Goal: Task Accomplishment & Management: Complete application form

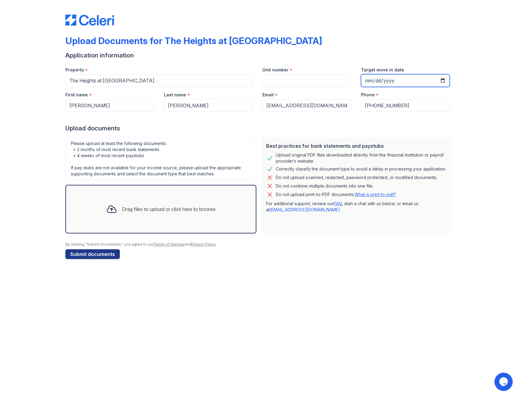
click at [442, 78] on input "Target move in date" at bounding box center [405, 80] width 89 height 13
type input "[DATE]"
click at [379, 126] on div "Upload documents" at bounding box center [259, 128] width 389 height 9
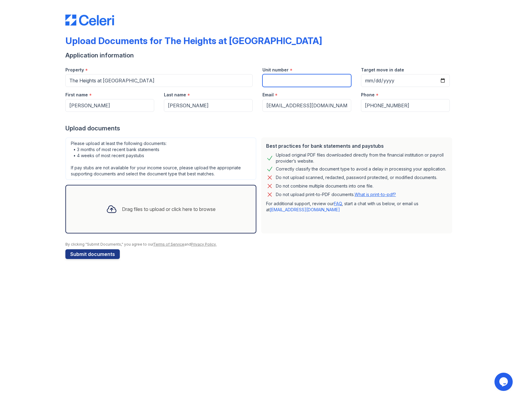
click at [270, 79] on input "Unit number" at bounding box center [306, 80] width 89 height 13
click at [211, 192] on div "Drag files to upload or click here to browse" at bounding box center [160, 209] width 191 height 49
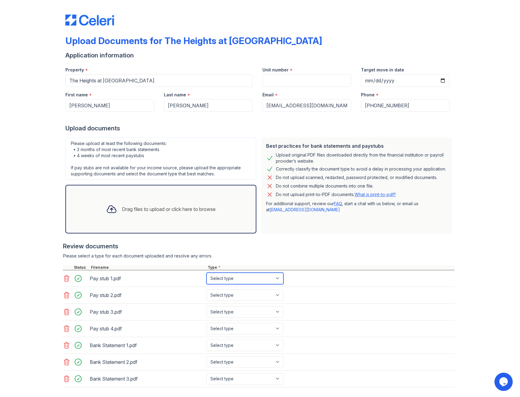
click at [267, 278] on select "Select type Paystub Bank Statement Offer Letter Tax Documents Benefit Award Let…" at bounding box center [244, 279] width 77 height 12
select select "paystub"
click at [206, 273] on select "Select type Paystub Bank Statement Offer Letter Tax Documents Benefit Award Let…" at bounding box center [244, 279] width 77 height 12
click at [251, 291] on select "Select type Paystub Bank Statement Offer Letter Tax Documents Benefit Award Let…" at bounding box center [244, 295] width 77 height 12
select select "paystub"
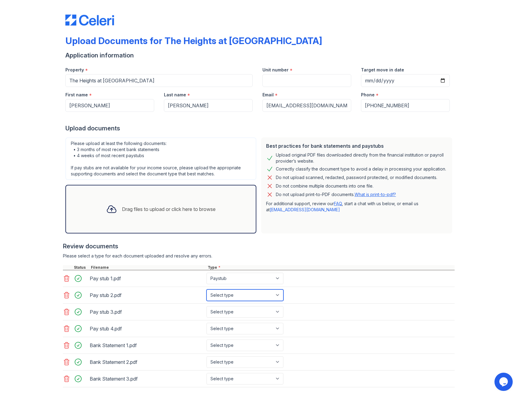
click at [206, 289] on select "Select type Paystub Bank Statement Offer Letter Tax Documents Benefit Award Let…" at bounding box center [244, 295] width 77 height 12
click at [236, 309] on select "Select type Paystub Bank Statement Offer Letter Tax Documents Benefit Award Let…" at bounding box center [244, 312] width 77 height 12
select select "paystub"
click at [206, 306] on select "Select type Paystub Bank Statement Offer Letter Tax Documents Benefit Award Let…" at bounding box center [244, 312] width 77 height 12
click at [231, 324] on select "Select type Paystub Bank Statement Offer Letter Tax Documents Benefit Award Let…" at bounding box center [244, 329] width 77 height 12
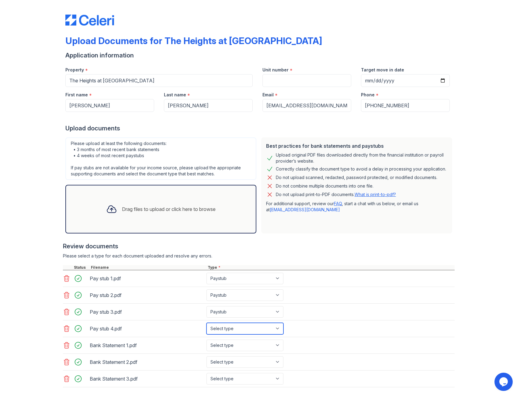
select select "paystub"
click at [206, 323] on select "Select type Paystub Bank Statement Offer Letter Tax Documents Benefit Award Let…" at bounding box center [244, 329] width 77 height 12
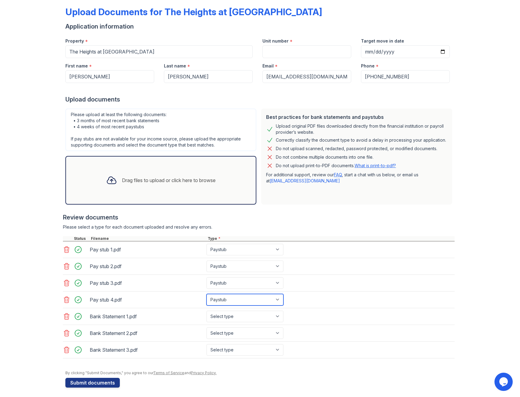
scroll to position [30, 0]
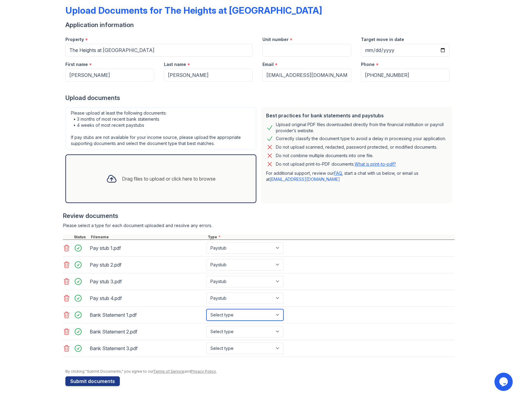
click at [235, 316] on select "Select type Paystub Bank Statement Offer Letter Tax Documents Benefit Award Let…" at bounding box center [244, 315] width 77 height 12
select select "bank_statement"
click at [206, 309] on select "Select type Paystub Bank Statement Offer Letter Tax Documents Benefit Award Let…" at bounding box center [244, 315] width 77 height 12
click at [229, 331] on select "Select type Paystub Bank Statement Offer Letter Tax Documents Benefit Award Let…" at bounding box center [244, 332] width 77 height 12
select select "bank_statement"
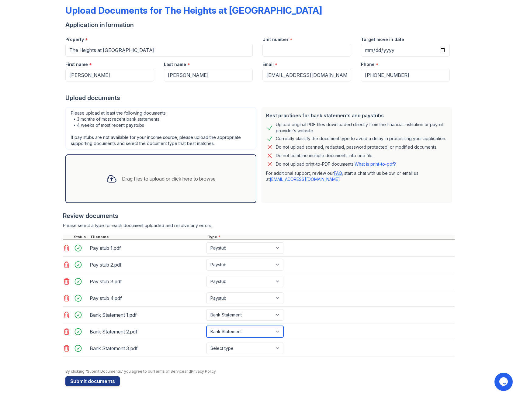
click at [206, 326] on select "Select type Paystub Bank Statement Offer Letter Tax Documents Benefit Award Let…" at bounding box center [244, 332] width 77 height 12
click at [229, 346] on select "Select type Paystub Bank Statement Offer Letter Tax Documents Benefit Award Let…" at bounding box center [244, 349] width 77 height 12
select select "bank_statement"
click at [206, 343] on select "Select type Paystub Bank Statement Offer Letter Tax Documents Benefit Award Let…" at bounding box center [244, 349] width 77 height 12
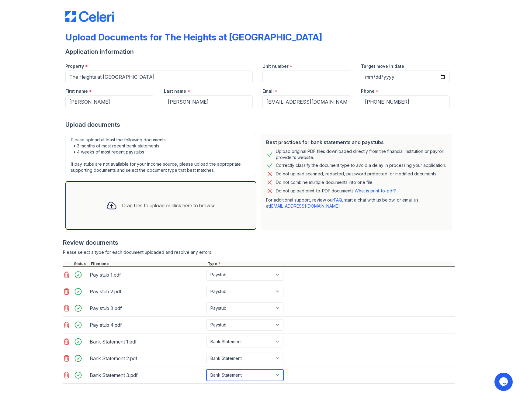
scroll to position [0, 0]
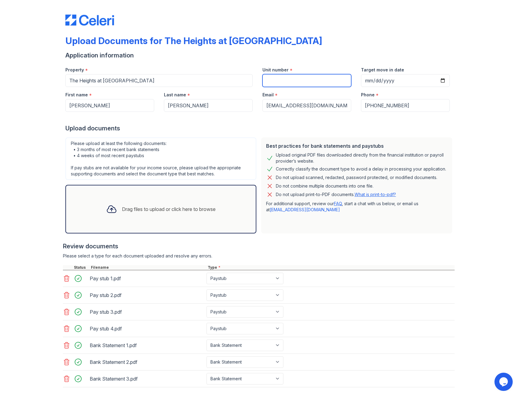
click at [312, 78] on input "Unit number" at bounding box center [306, 80] width 89 height 13
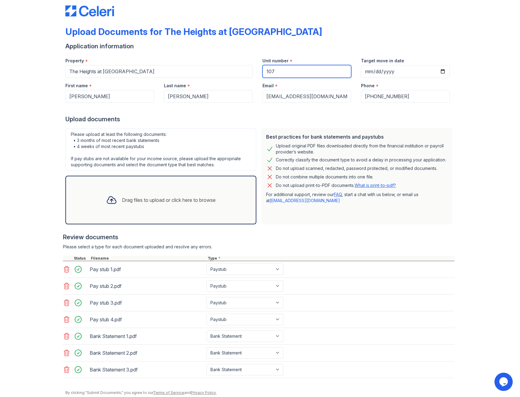
scroll to position [32, 0]
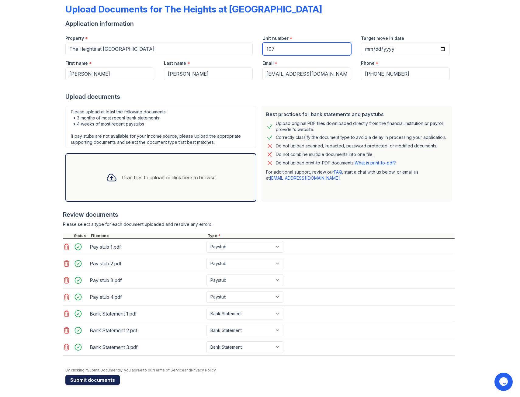
type input "107"
click at [100, 381] on button "Submit documents" at bounding box center [92, 380] width 54 height 10
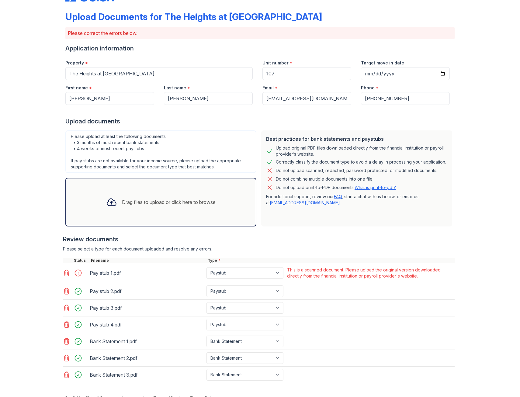
scroll to position [21, 0]
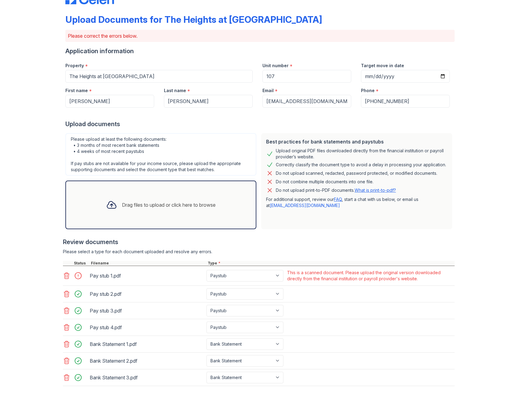
click at [64, 273] on icon at bounding box center [66, 276] width 5 height 6
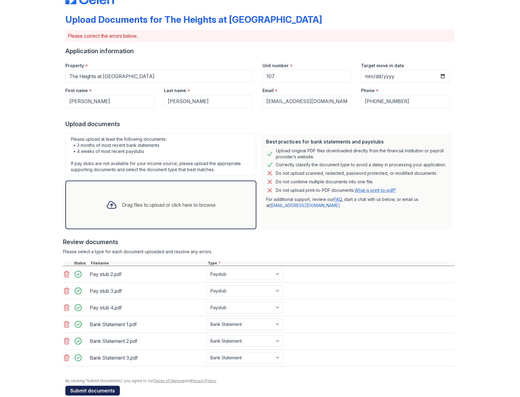
click at [104, 391] on button "Submit documents" at bounding box center [92, 391] width 54 height 10
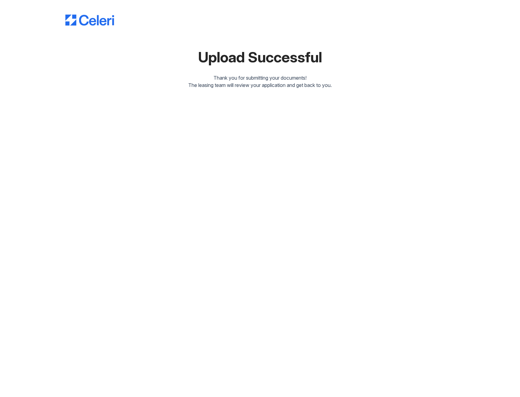
click at [301, 89] on div "Upload Successful Thank you for submitting your documents! The leasing team wil…" at bounding box center [260, 49] width 500 height 98
click at [100, 21] on img at bounding box center [89, 20] width 49 height 11
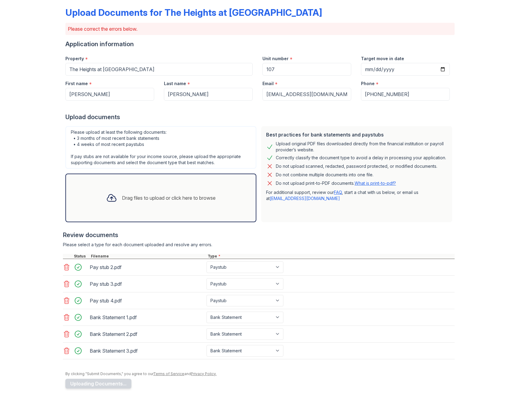
scroll to position [32, 0]
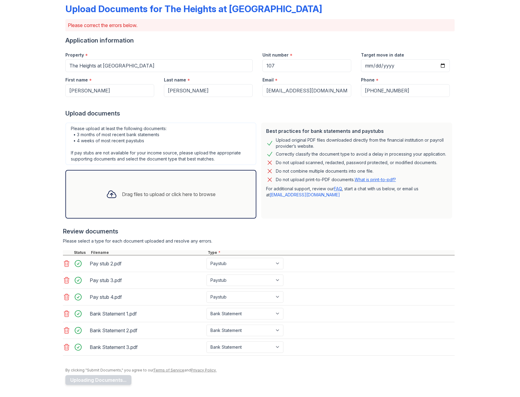
click at [202, 196] on div "Drag files to upload or click here to browse" at bounding box center [169, 194] width 94 height 7
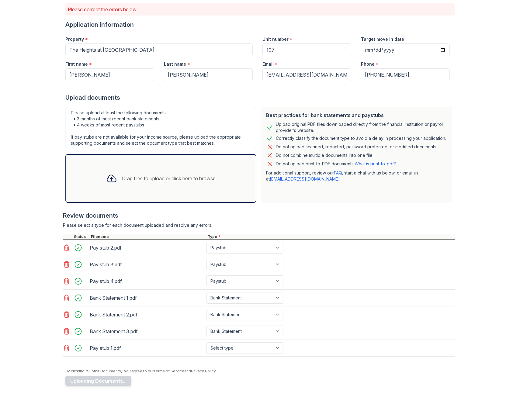
scroll to position [49, 0]
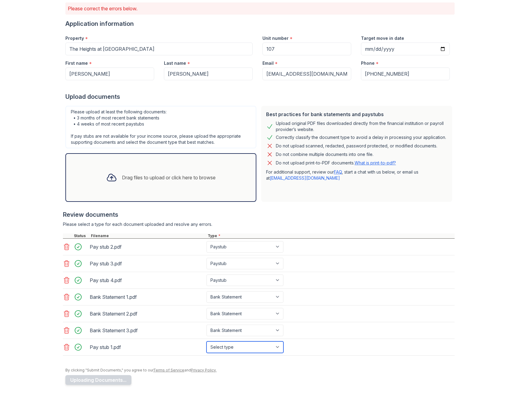
click at [237, 349] on select "Select type Paystub Bank Statement Offer Letter Tax Documents Benefit Award Let…" at bounding box center [244, 347] width 77 height 12
select select "paystub"
click at [206, 341] on select "Select type Paystub Bank Statement Offer Letter Tax Documents Benefit Award Let…" at bounding box center [244, 347] width 77 height 12
click at [117, 379] on button "Uploading Documents..." at bounding box center [98, 380] width 66 height 10
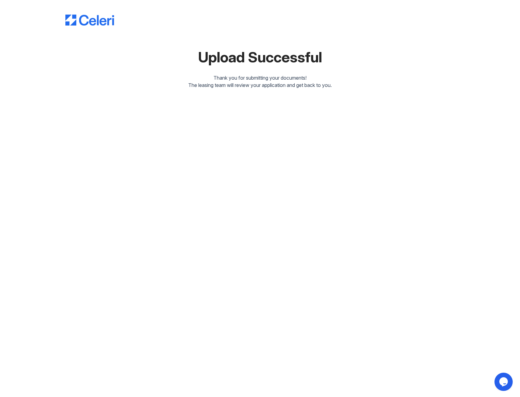
click at [87, 12] on div at bounding box center [259, 13] width 389 height 23
click at [82, 14] on div at bounding box center [259, 13] width 389 height 23
click at [76, 17] on img at bounding box center [89, 20] width 49 height 11
